Goal: Task Accomplishment & Management: Use online tool/utility

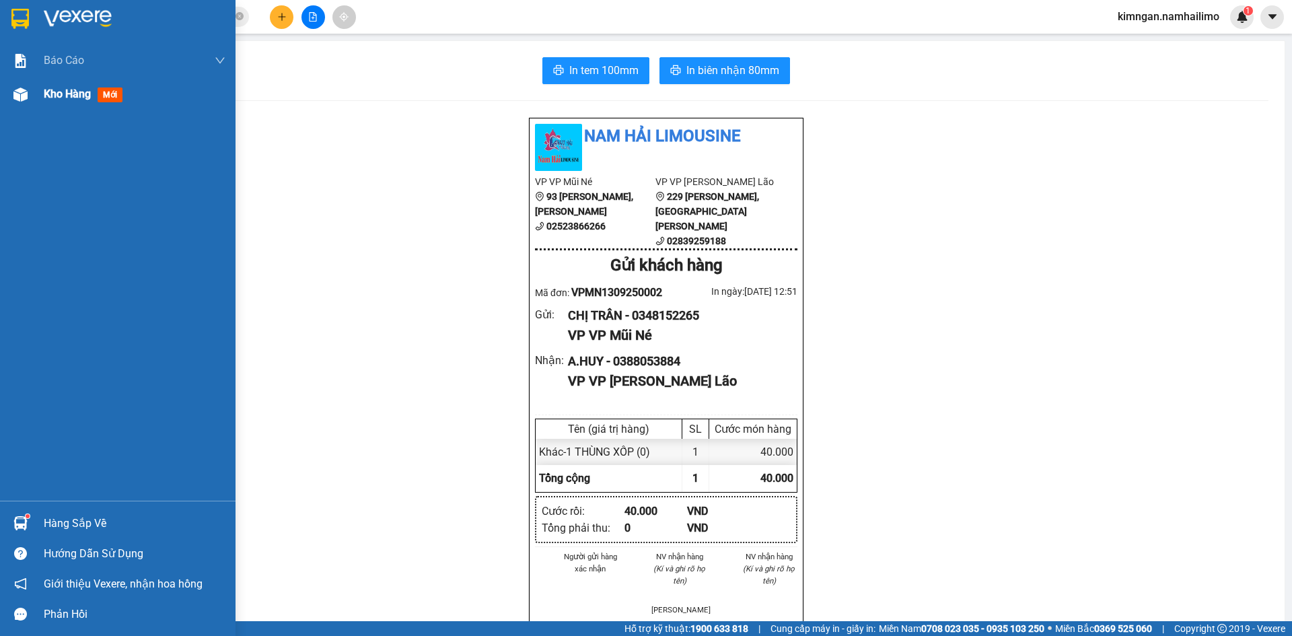
click at [10, 108] on div "Kho hàng mới" at bounding box center [118, 94] width 236 height 34
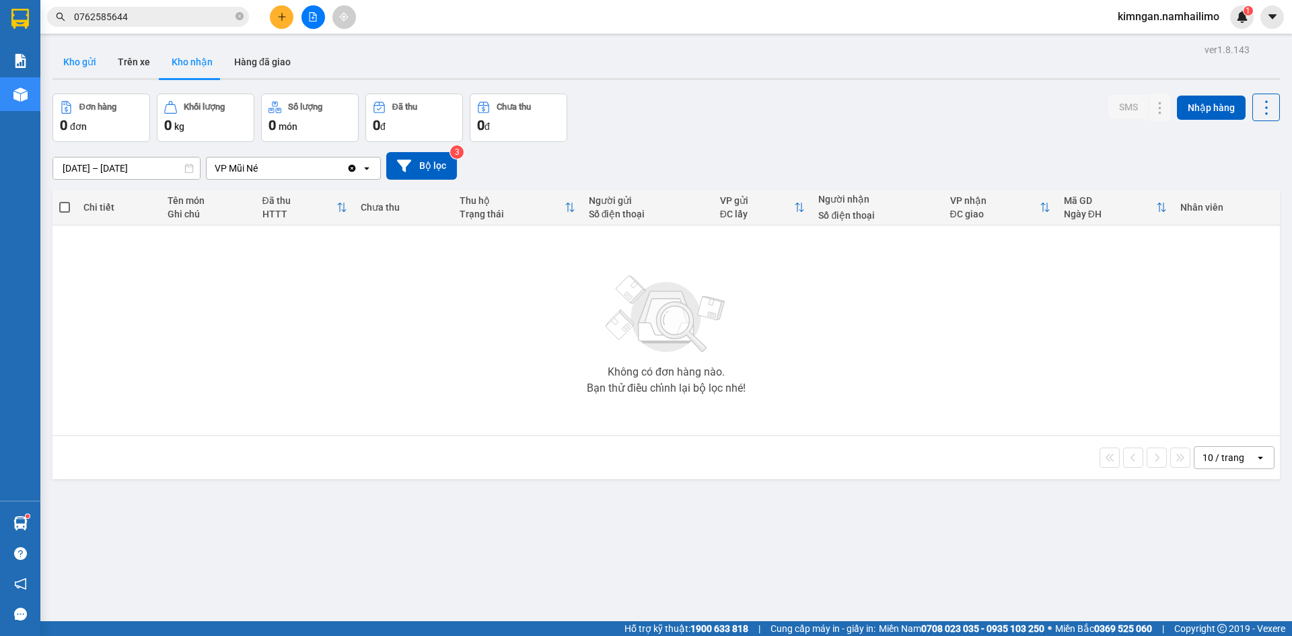
click at [83, 63] on button "Kho gửi" at bounding box center [79, 62] width 55 height 32
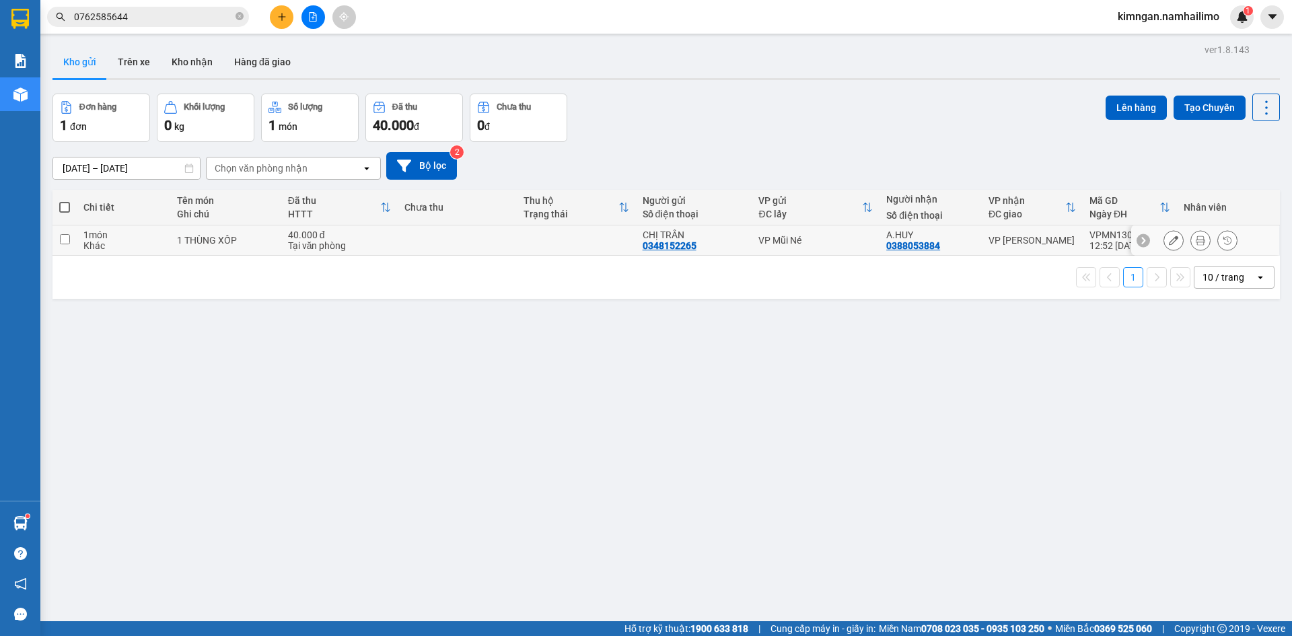
click at [122, 238] on div "1 món" at bounding box center [123, 234] width 80 height 11
checkbox input "true"
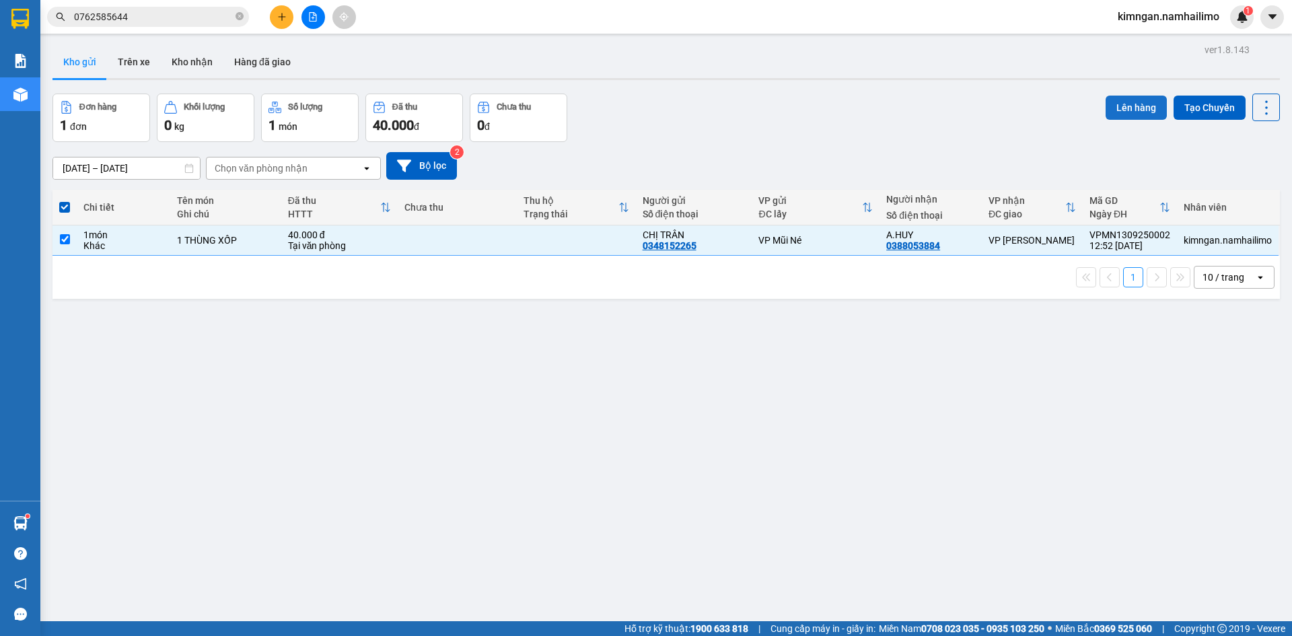
click at [1128, 106] on button "Lên hàng" at bounding box center [1136, 108] width 61 height 24
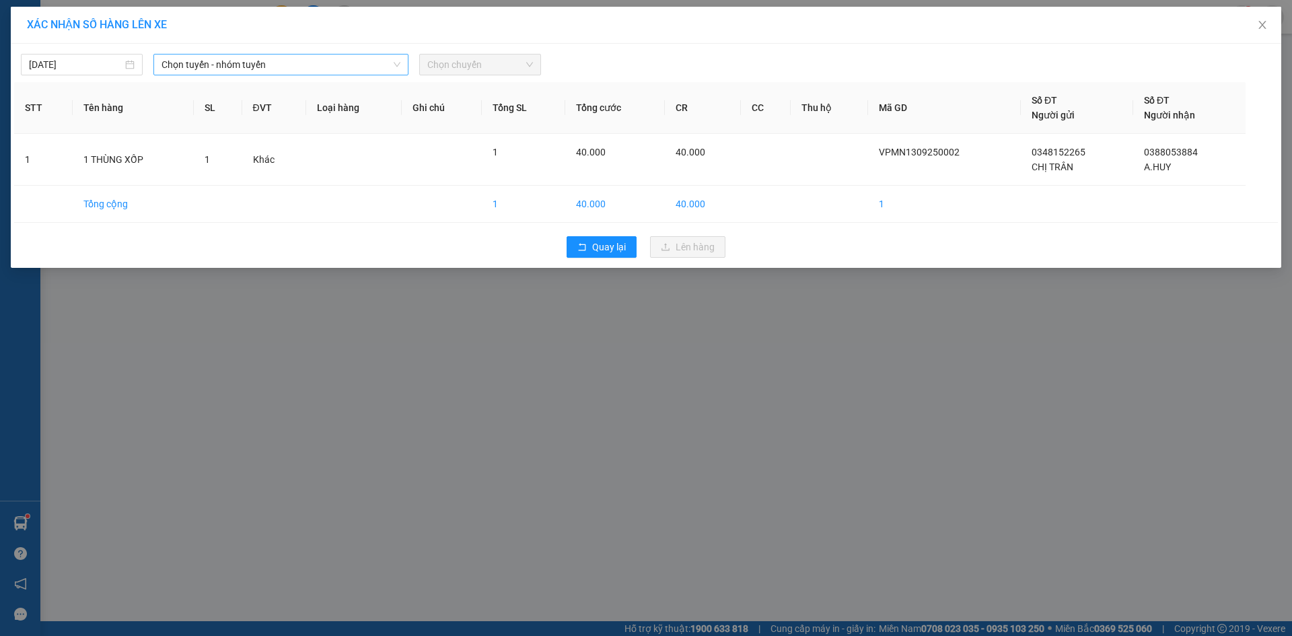
click at [305, 66] on span "Chọn tuyến - nhóm tuyến" at bounding box center [281, 65] width 239 height 20
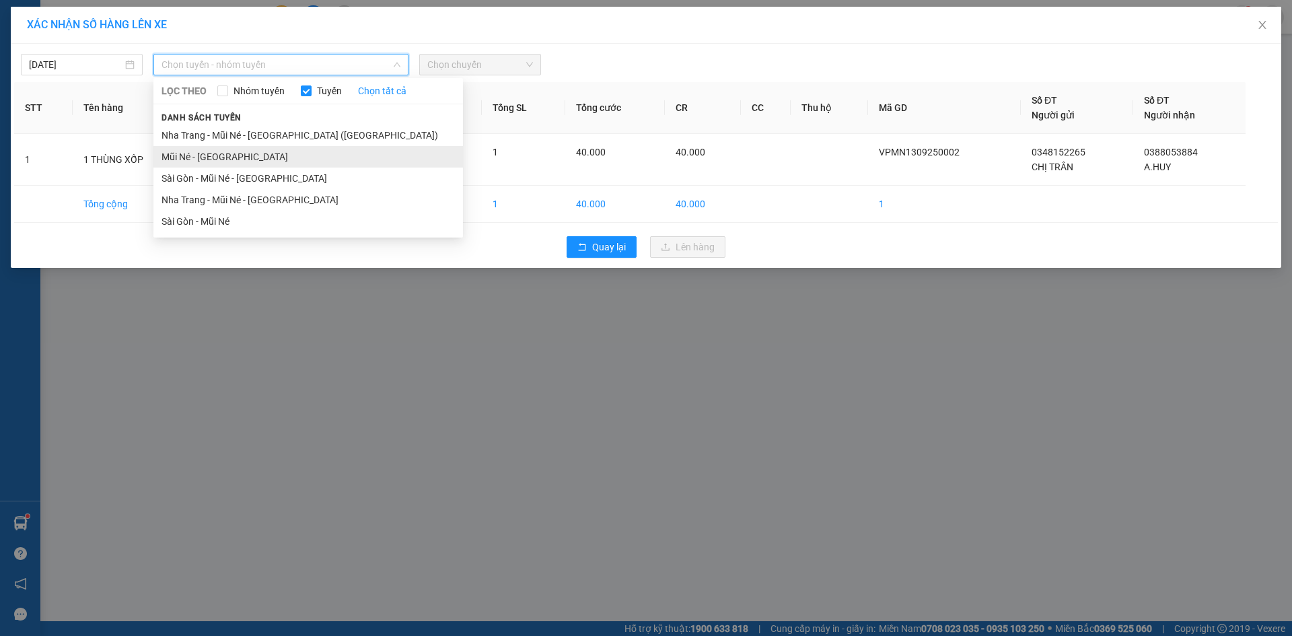
click at [268, 157] on li "Mũi Né - [GEOGRAPHIC_DATA]" at bounding box center [308, 157] width 310 height 22
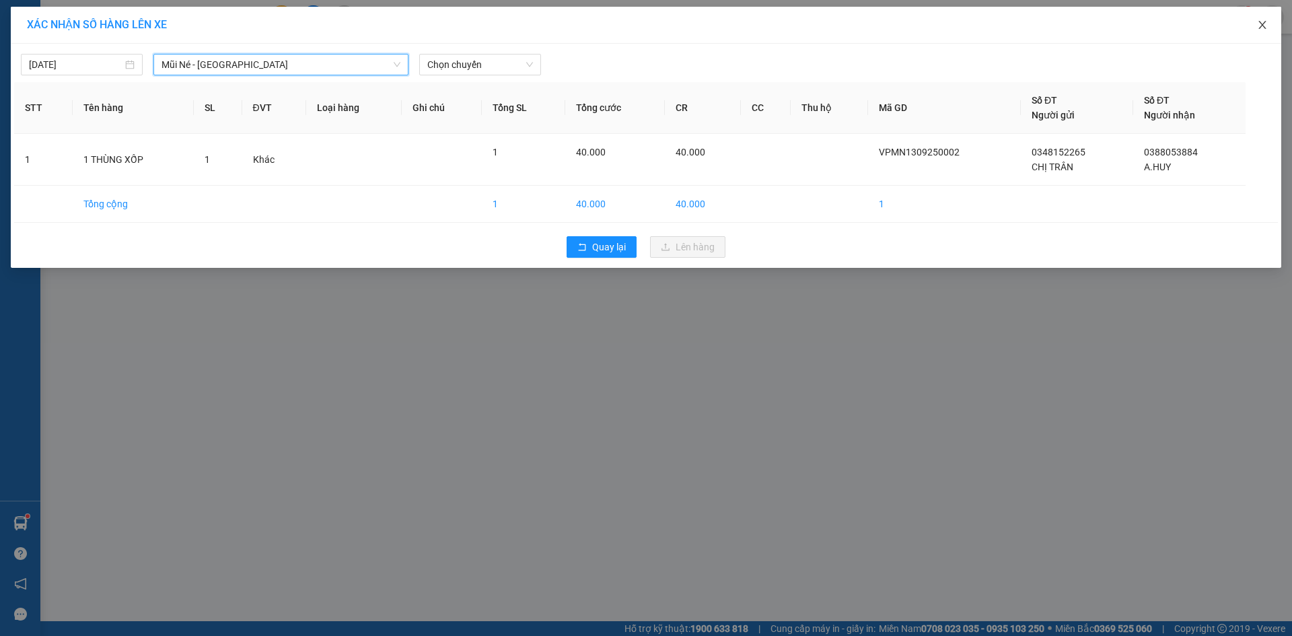
click at [1258, 22] on icon "close" at bounding box center [1262, 25] width 11 height 11
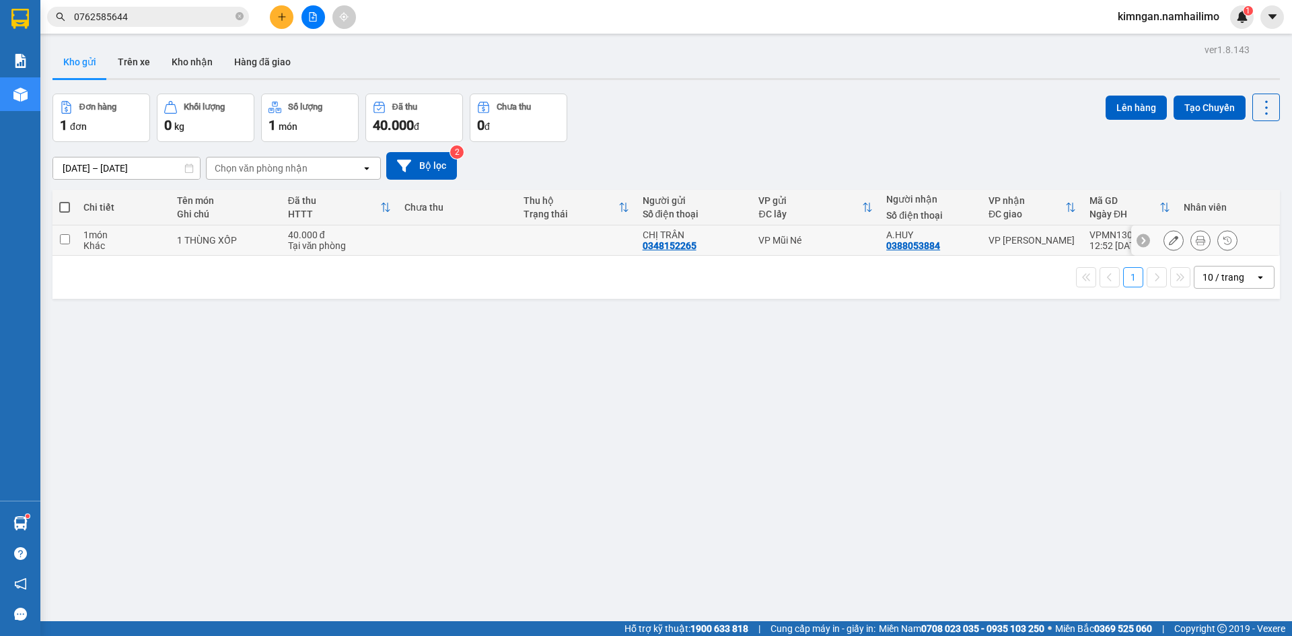
click at [170, 246] on td "1 THÙNG XỐP" at bounding box center [225, 240] width 110 height 30
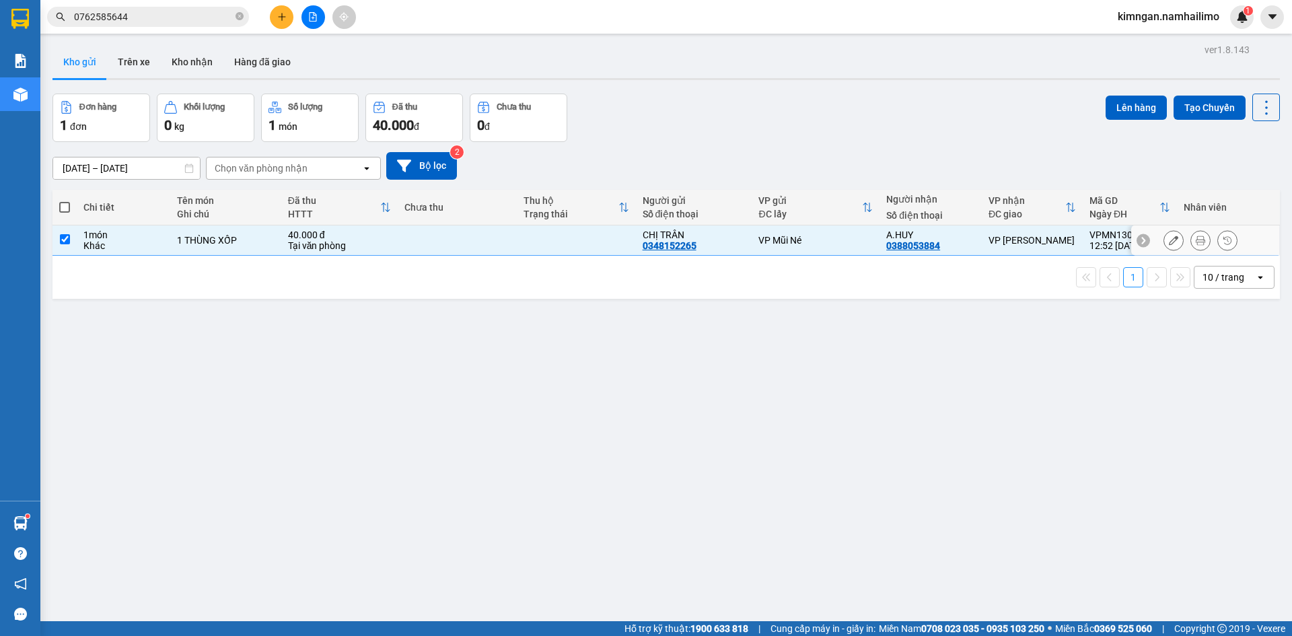
checkbox input "true"
click at [1141, 106] on button "Lên hàng" at bounding box center [1136, 108] width 61 height 24
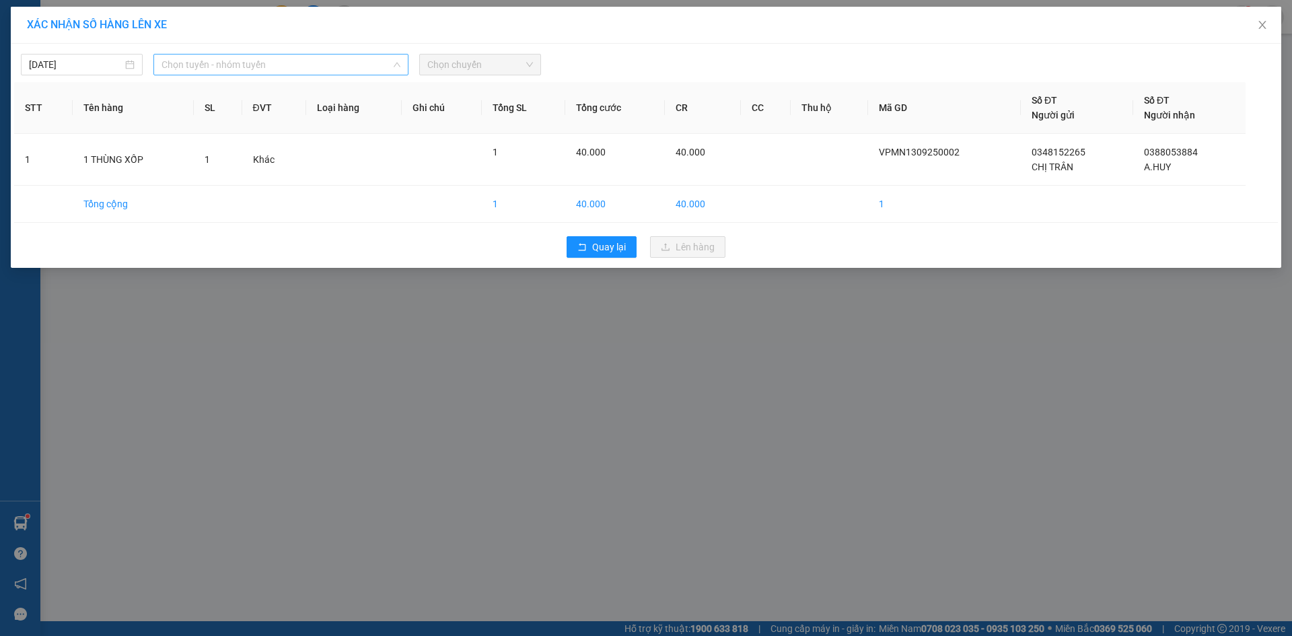
click at [376, 65] on span "Chọn tuyến - nhóm tuyến" at bounding box center [281, 65] width 239 height 20
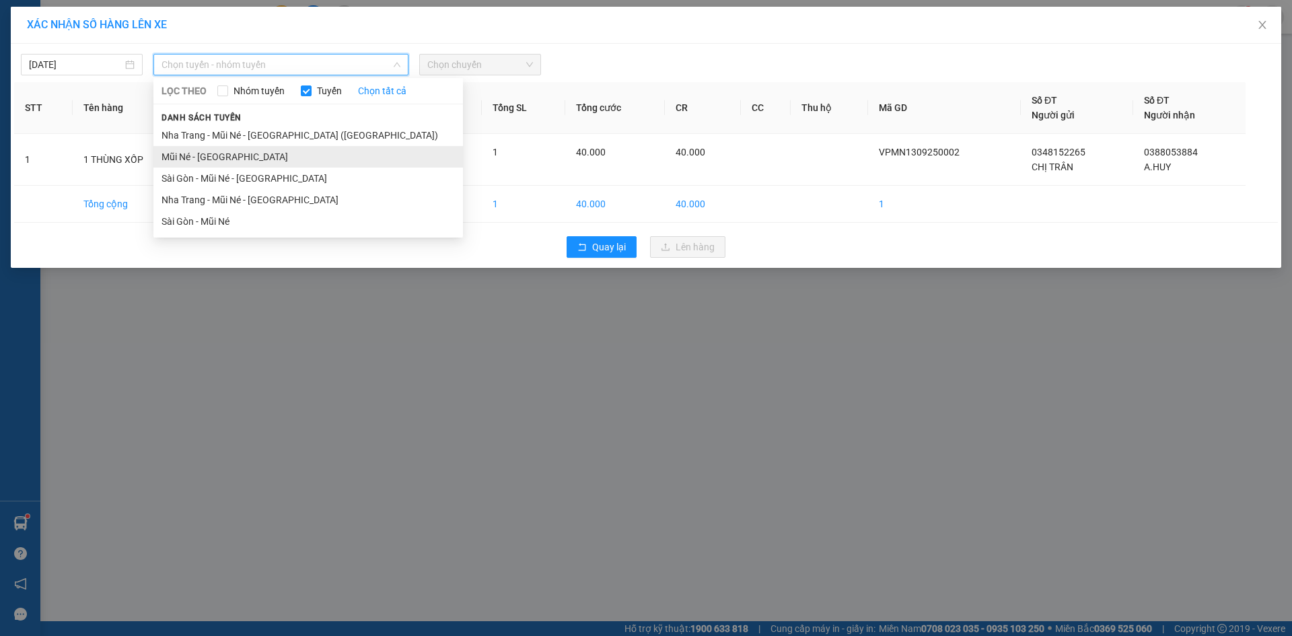
click at [246, 159] on li "Mũi Né - [GEOGRAPHIC_DATA]" at bounding box center [308, 157] width 310 height 22
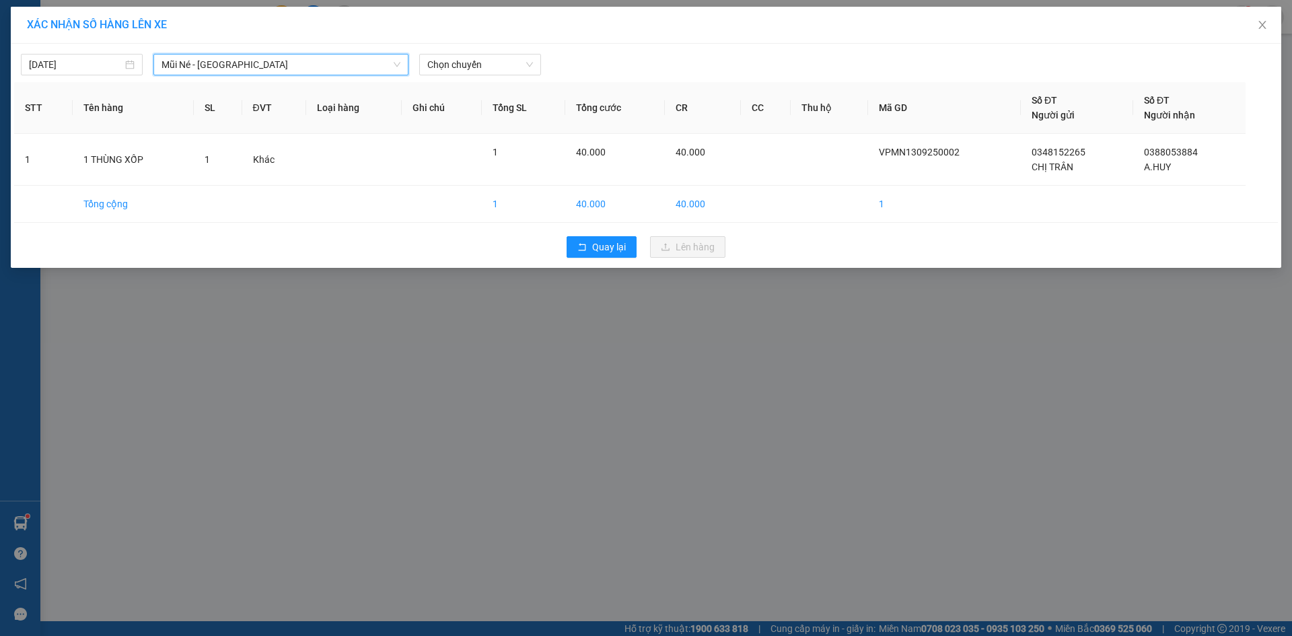
click at [497, 44] on div "[DATE] Mũi Né - [GEOGRAPHIC_DATA] Mũi Né - [GEOGRAPHIC_DATA] LỌC THEO Nhóm tuyế…" at bounding box center [646, 156] width 1270 height 224
click at [498, 56] on div "[DATE] Mũi Né - [GEOGRAPHIC_DATA] LỌC THEO Nhóm tuyến Tuyến Chọn tất cả Danh sá…" at bounding box center [646, 61] width 1264 height 28
click at [498, 71] on span "Chọn chuyến" at bounding box center [480, 65] width 106 height 20
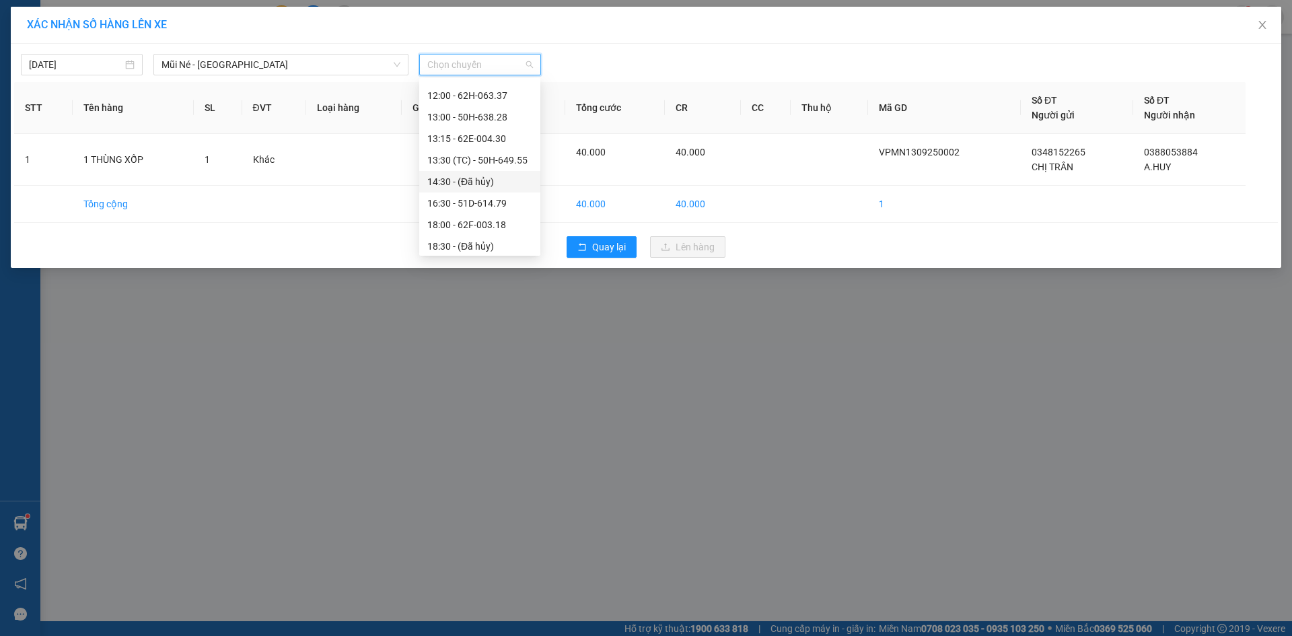
scroll to position [151, 0]
click at [467, 141] on div "13:15 - 62E-004.30" at bounding box center [479, 134] width 105 height 15
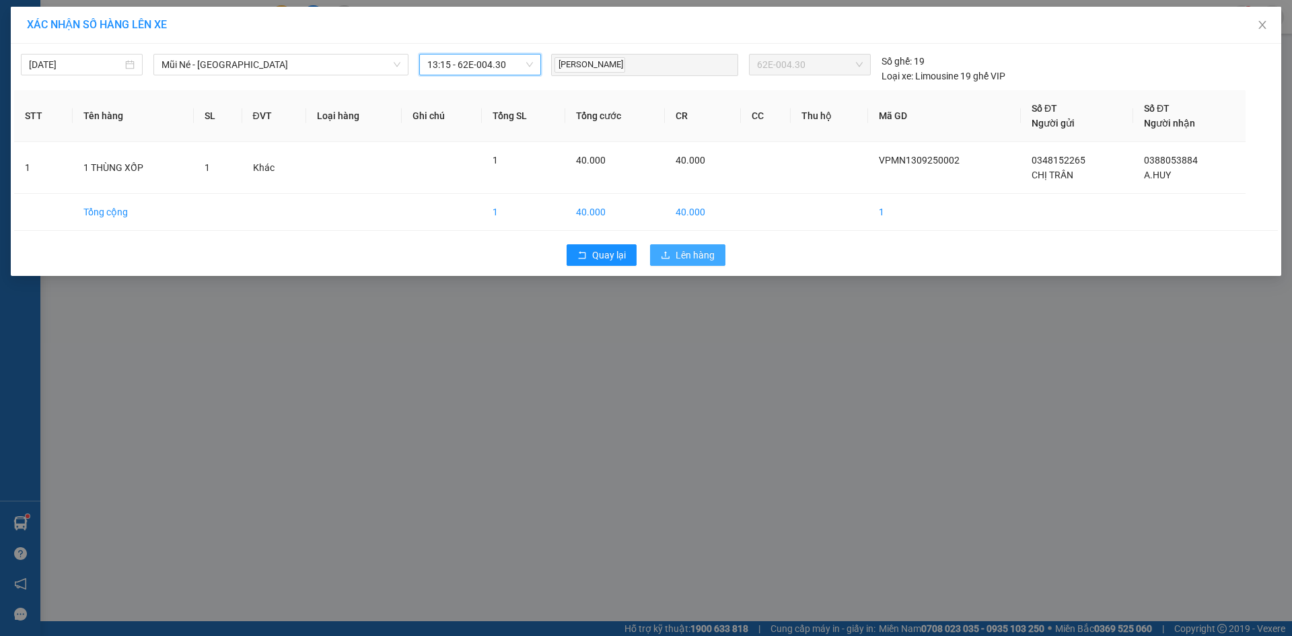
click at [687, 252] on span "Lên hàng" at bounding box center [695, 255] width 39 height 15
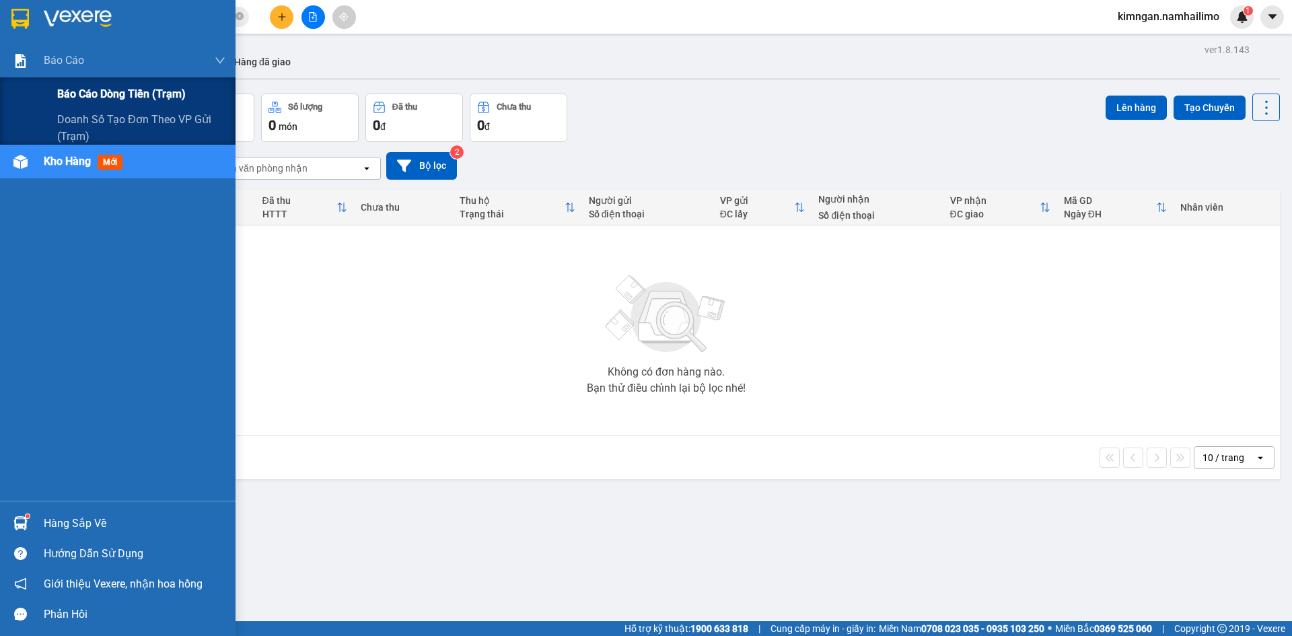
click at [67, 87] on span "Báo cáo dòng tiền (trạm)" at bounding box center [121, 93] width 129 height 17
